Goal: Task Accomplishment & Management: Use online tool/utility

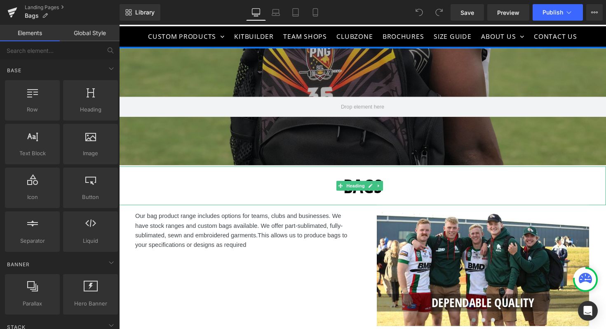
scroll to position [41, 0]
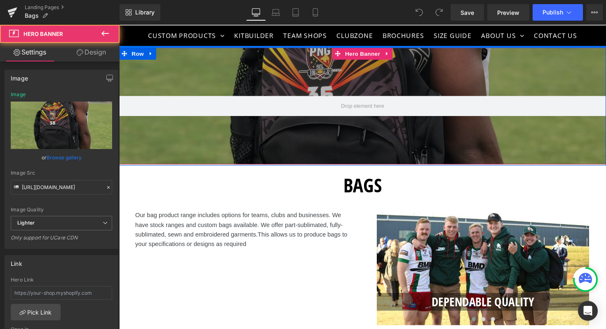
click at [350, 140] on div at bounding box center [368, 108] width 499 height 120
click at [289, 143] on div at bounding box center [368, 108] width 499 height 120
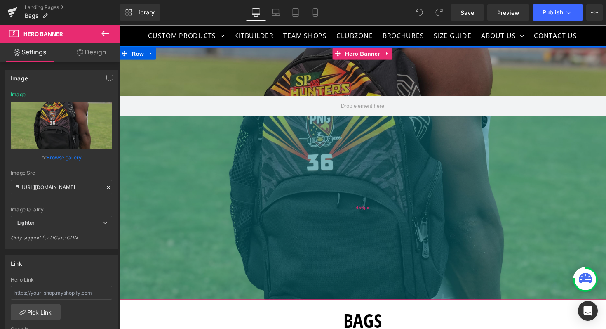
drag, startPoint x: 255, startPoint y: 163, endPoint x: 247, endPoint y: 304, distance: 141.2
click at [247, 303] on div "456px" at bounding box center [368, 212] width 499 height 188
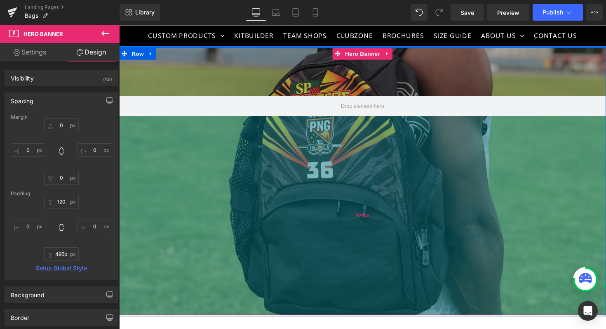
type input "496px"
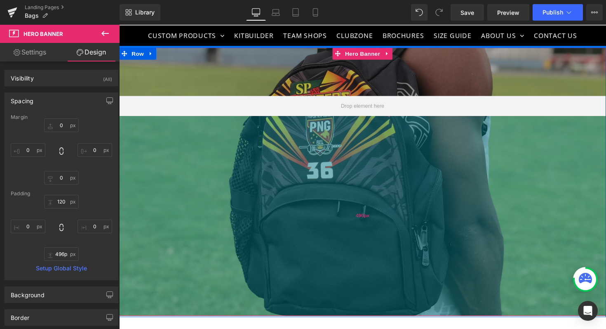
drag, startPoint x: 279, startPoint y: 247, endPoint x: 279, endPoint y: 262, distance: 14.8
click at [279, 262] on div "496px" at bounding box center [368, 220] width 499 height 204
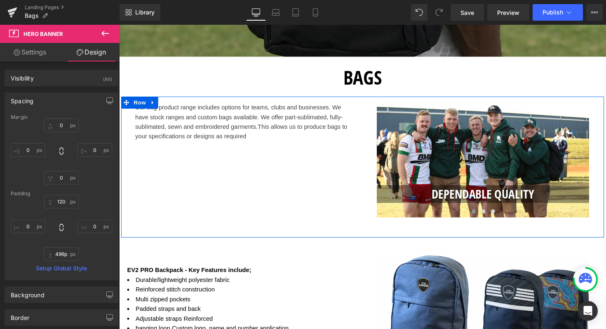
scroll to position [313, 0]
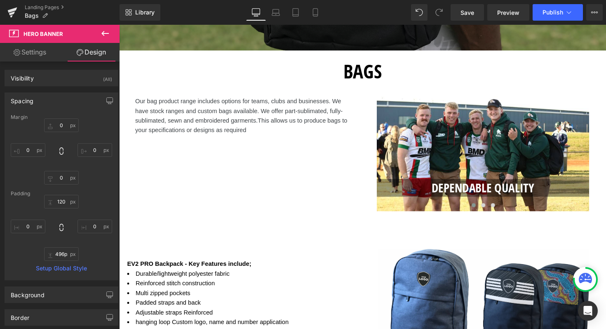
click at [107, 36] on icon at bounding box center [105, 33] width 10 height 10
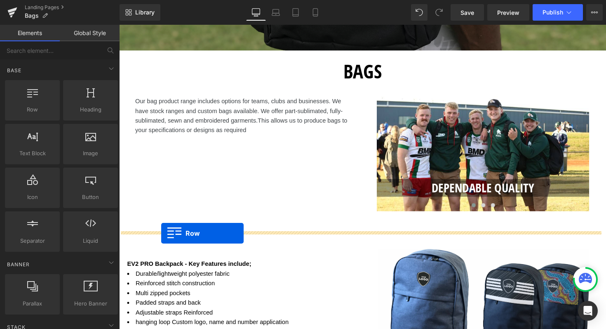
drag, startPoint x: 155, startPoint y: 124, endPoint x: 162, endPoint y: 238, distance: 114.0
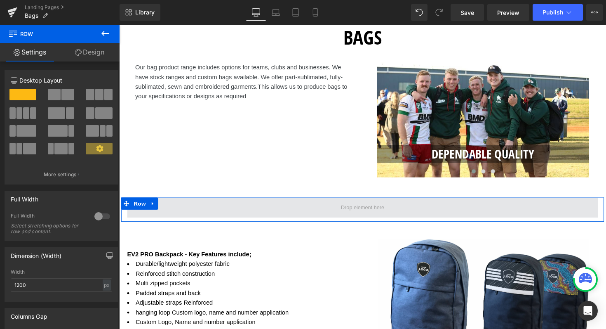
scroll to position [352, 0]
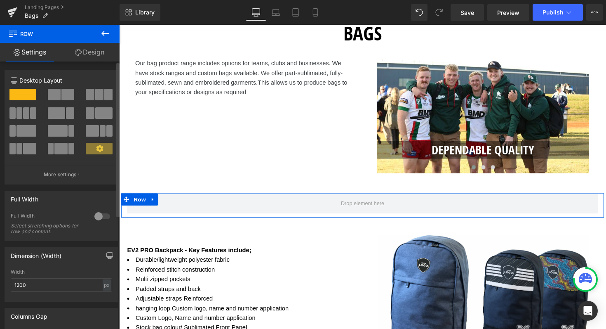
click at [104, 94] on span at bounding box center [108, 95] width 8 height 12
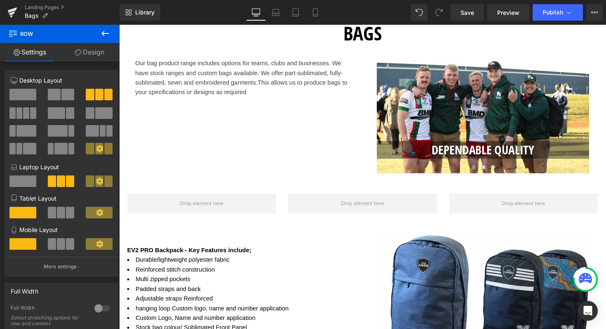
click at [103, 28] on icon at bounding box center [105, 33] width 10 height 10
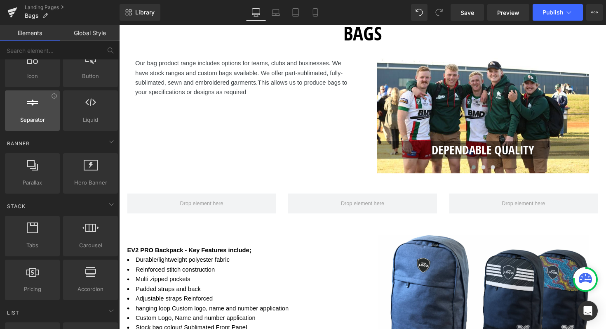
scroll to position [125, 0]
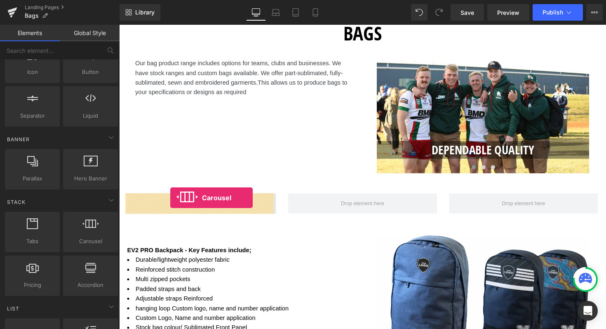
drag, startPoint x: 209, startPoint y: 265, endPoint x: 171, endPoint y: 202, distance: 73.2
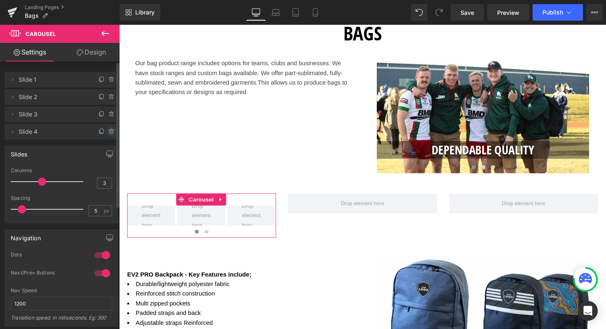
click at [110, 129] on icon at bounding box center [111, 129] width 2 height 1
click at [104, 127] on button "Delete" at bounding box center [103, 132] width 26 height 11
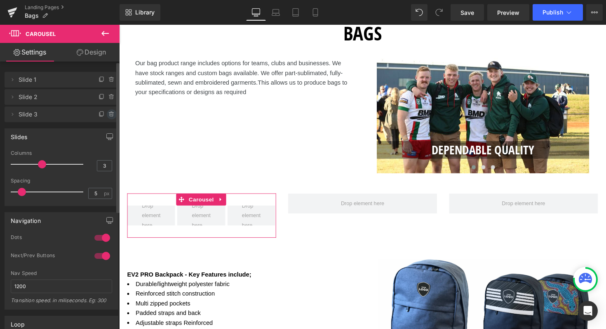
click at [110, 112] on icon at bounding box center [111, 114] width 7 height 7
click at [107, 116] on button "Delete" at bounding box center [103, 114] width 26 height 11
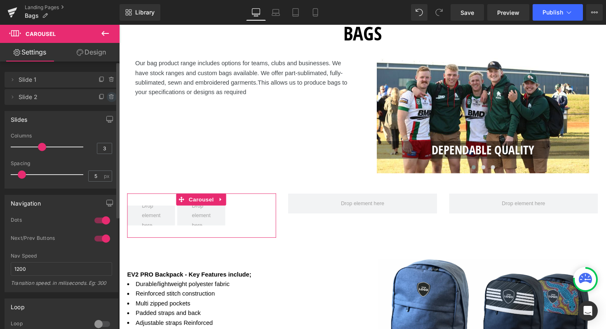
click at [108, 97] on icon at bounding box center [111, 97] width 7 height 7
click at [108, 97] on button "Delete" at bounding box center [103, 97] width 26 height 11
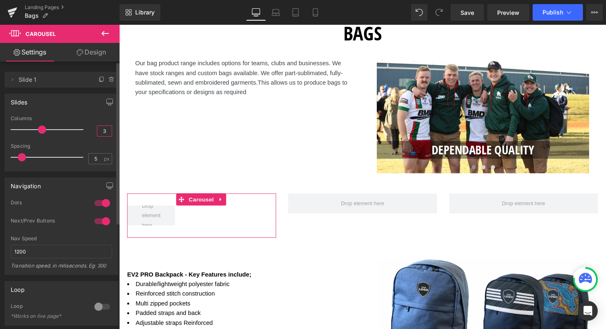
click at [104, 132] on input "3" at bounding box center [104, 131] width 14 height 10
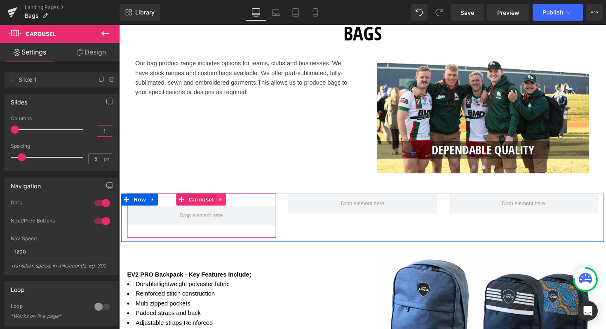
type input "1"
click at [222, 203] on icon at bounding box center [223, 204] width 2 height 4
click at [217, 202] on icon at bounding box center [218, 204] width 6 height 6
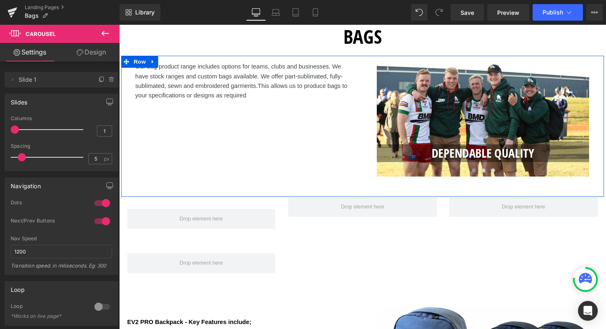
scroll to position [361, 0]
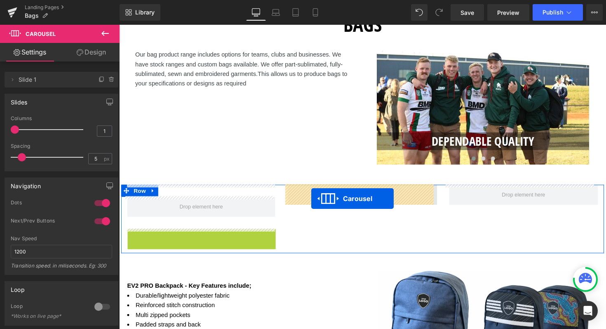
drag, startPoint x: 182, startPoint y: 240, endPoint x: 313, endPoint y: 200, distance: 137.2
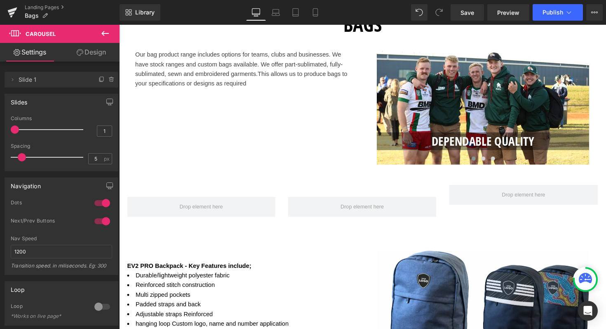
click at [106, 31] on icon at bounding box center [105, 33] width 10 height 10
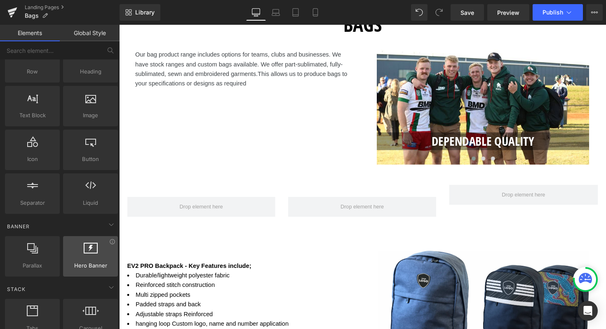
scroll to position [28, 0]
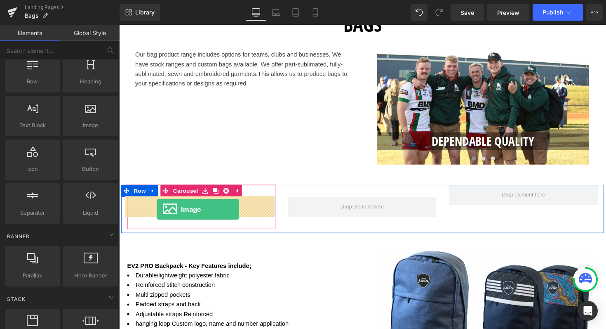
drag, startPoint x: 209, startPoint y: 143, endPoint x: 157, endPoint y: 213, distance: 87.3
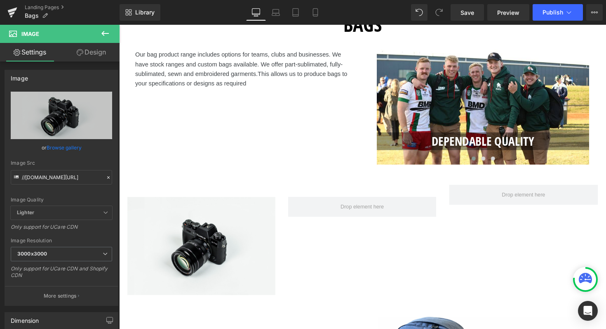
click at [102, 29] on icon at bounding box center [105, 33] width 10 height 10
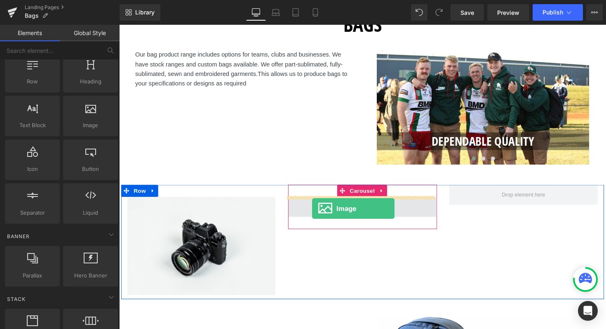
drag, startPoint x: 206, startPoint y: 138, endPoint x: 317, endPoint y: 213, distance: 133.4
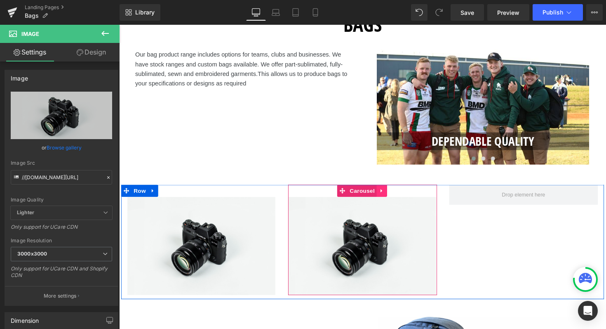
click at [386, 194] on icon at bounding box center [388, 194] width 6 height 6
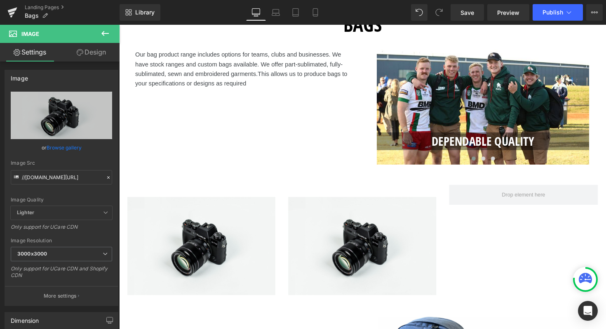
click at [101, 35] on icon at bounding box center [105, 33] width 10 height 10
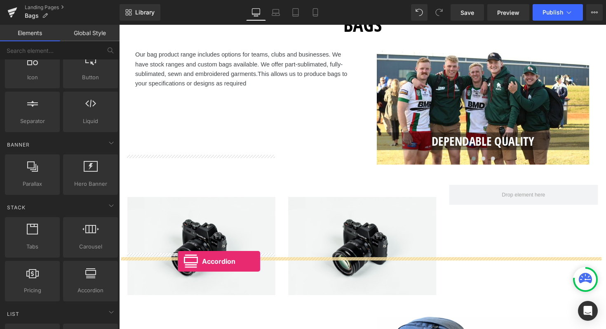
scroll to position [8, 0]
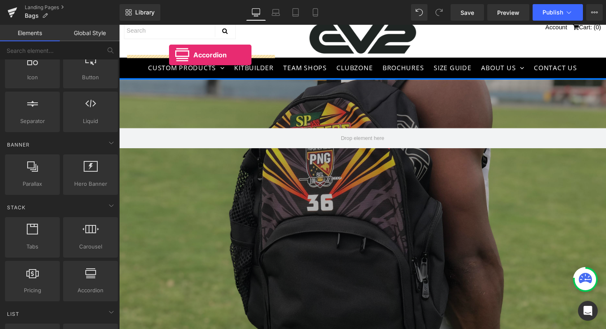
drag, startPoint x: 196, startPoint y: 307, endPoint x: 170, endPoint y: 300, distance: 26.8
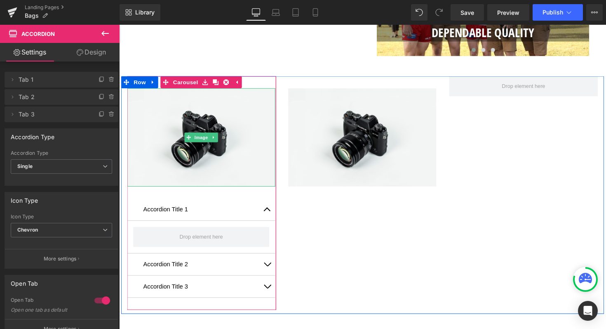
scroll to position [526, 0]
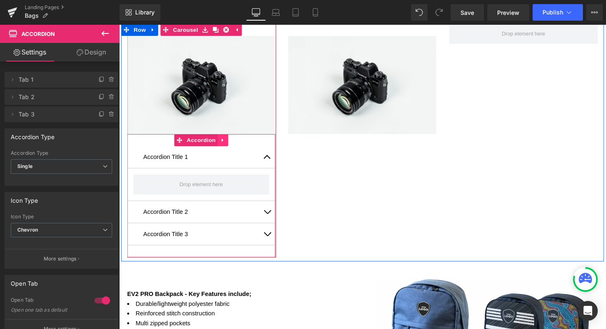
click at [224, 140] on icon at bounding box center [226, 142] width 6 height 6
click at [217, 142] on icon at bounding box center [220, 143] width 6 height 6
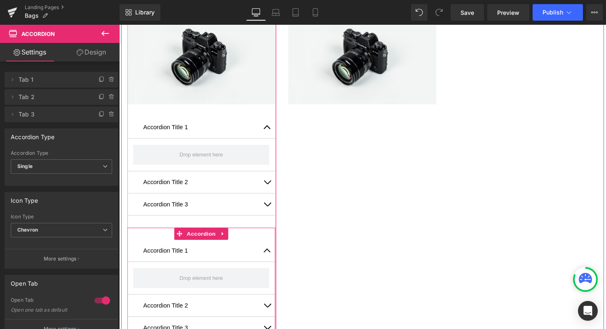
scroll to position [554, 0]
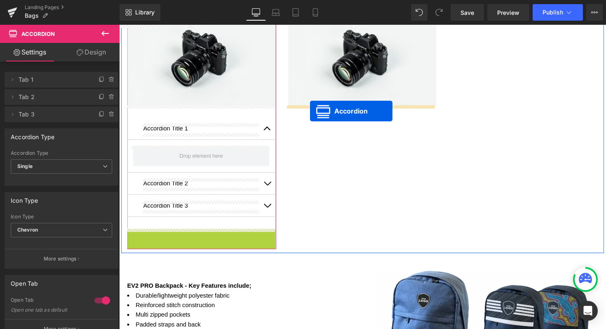
drag, startPoint x: 178, startPoint y: 240, endPoint x: 314, endPoint y: 113, distance: 186.3
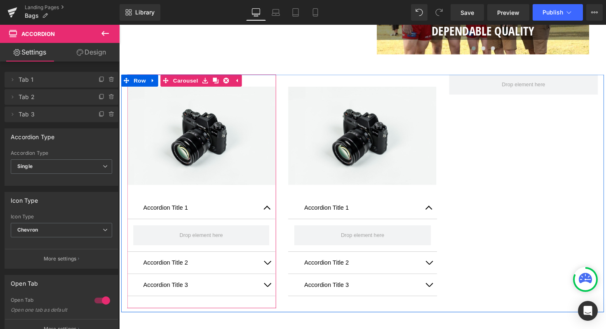
scroll to position [461, 0]
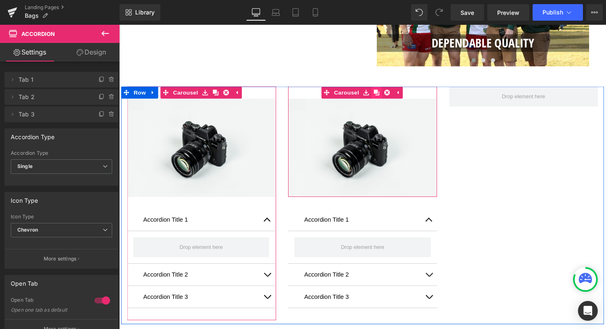
click at [380, 94] on icon at bounding box center [383, 94] width 6 height 6
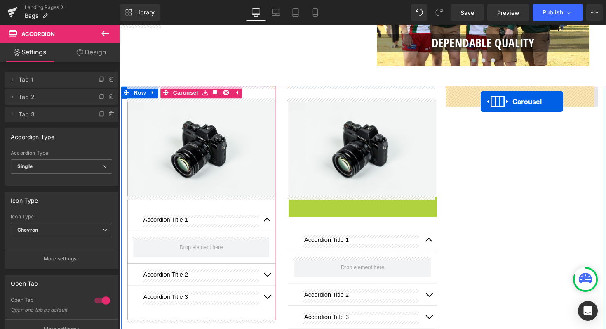
drag, startPoint x: 347, startPoint y: 205, endPoint x: 490, endPoint y: 103, distance: 175.9
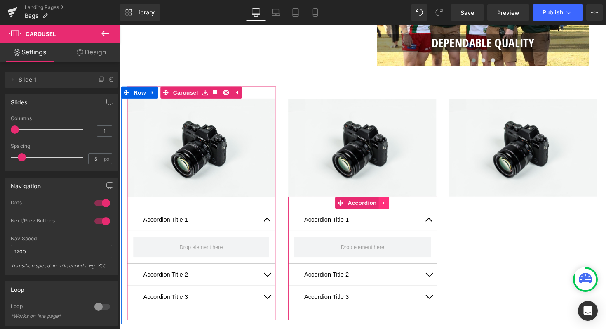
click at [385, 204] on link at bounding box center [390, 207] width 11 height 12
click at [383, 207] on icon at bounding box center [385, 207] width 6 height 6
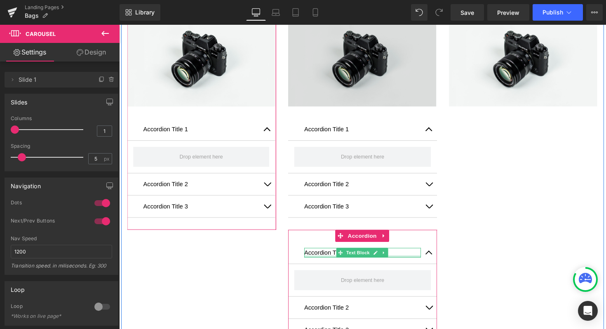
scroll to position [573, 0]
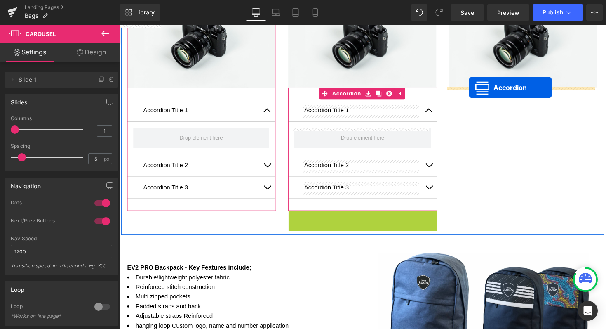
drag, startPoint x: 344, startPoint y: 223, endPoint x: 478, endPoint y: 89, distance: 189.7
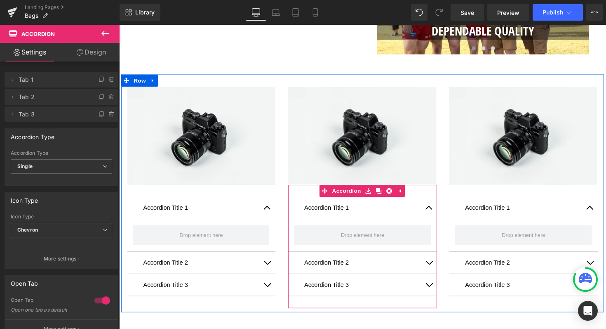
scroll to position [472, 0]
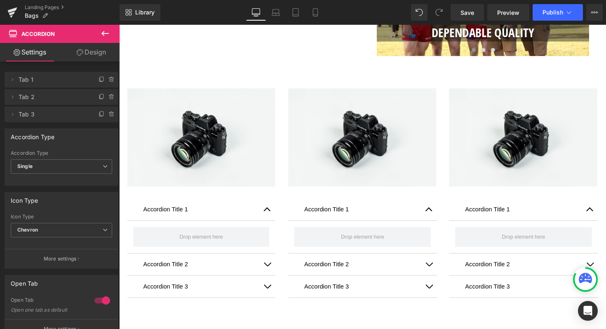
click at [104, 35] on icon at bounding box center [104, 33] width 7 height 5
